Goal: Task Accomplishment & Management: Use online tool/utility

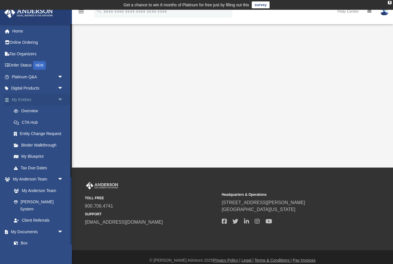
click at [58, 99] on span "arrow_drop_down" at bounding box center [64, 100] width 12 height 12
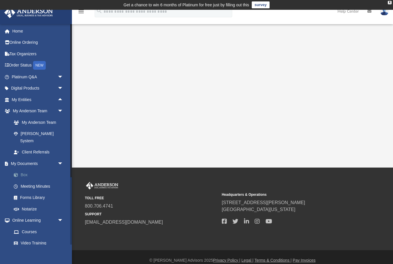
click at [30, 169] on link "Box" at bounding box center [40, 175] width 64 height 12
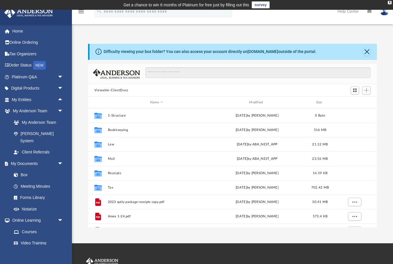
scroll to position [131, 289]
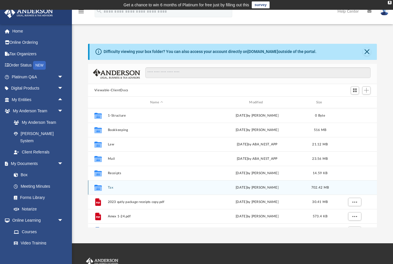
click at [119, 186] on button "Tax" at bounding box center [157, 187] width 98 height 4
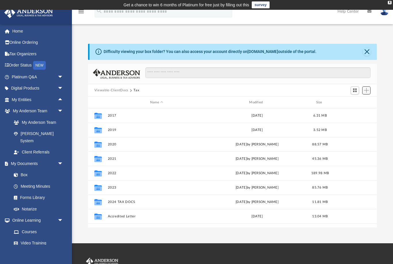
click at [367, 92] on span "Add" at bounding box center [366, 90] width 5 height 5
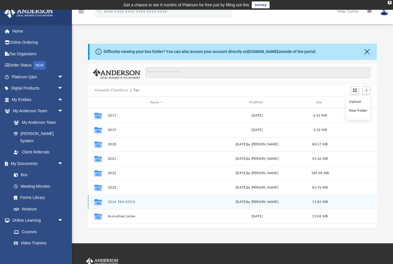
click at [174, 200] on button "2024 TAX DOCS" at bounding box center [157, 202] width 98 height 4
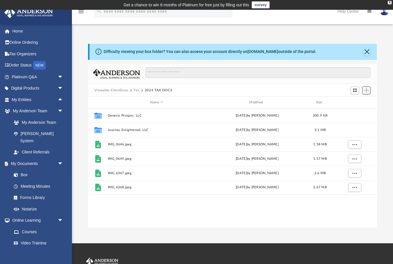
click at [368, 91] on span "Add" at bounding box center [366, 90] width 5 height 5
click at [360, 104] on li "Upload" at bounding box center [358, 102] width 18 height 6
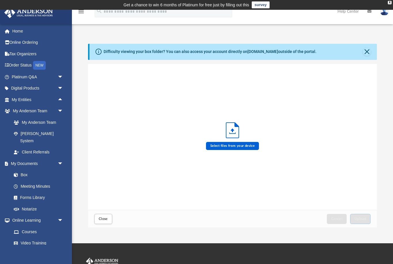
scroll to position [146, 289]
click at [250, 141] on div "Select files from your device" at bounding box center [231, 136] width 55 height 29
click at [251, 145] on label "Select files from your device" at bounding box center [232, 146] width 53 height 8
click at [0, 0] on input "Select files from your device" at bounding box center [0, 0] width 0 height 0
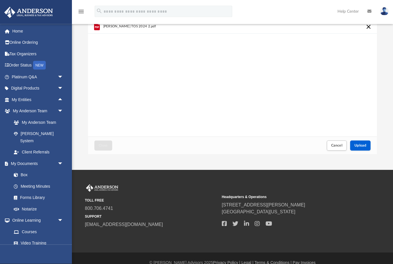
scroll to position [73, 0]
click at [339, 143] on span "Cancel" at bounding box center [337, 144] width 12 height 3
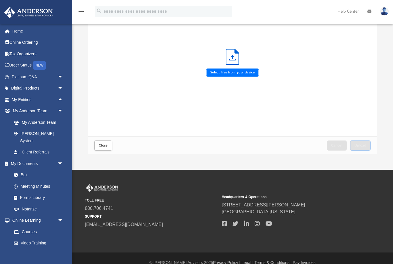
click at [235, 73] on label "Select files from your device" at bounding box center [232, 72] width 53 height 8
click at [0, 0] on input "Select files from your device" at bounding box center [0, 0] width 0 height 0
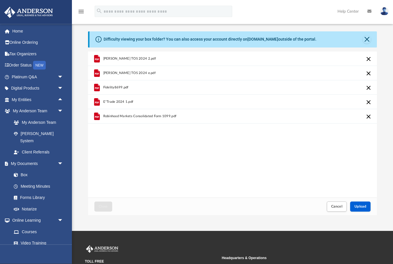
scroll to position [12, 0]
click at [359, 208] on span "Upload" at bounding box center [360, 206] width 12 height 3
